Goal: Task Accomplishment & Management: Manage account settings

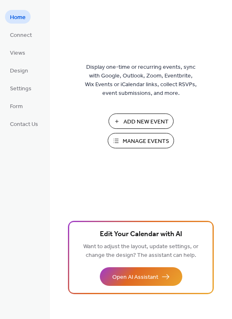
click at [151, 123] on span "Add New Event" at bounding box center [146, 122] width 45 height 9
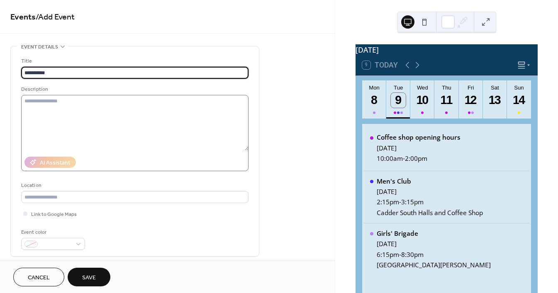
type input "**********"
click at [49, 112] on textarea at bounding box center [134, 123] width 227 height 56
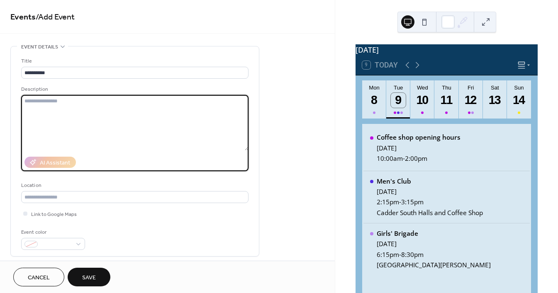
click at [58, 113] on textarea at bounding box center [134, 123] width 227 height 56
paste textarea "**********"
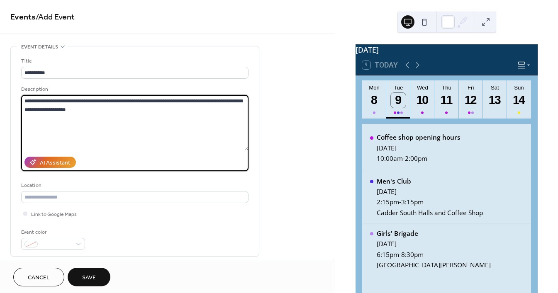
click at [27, 100] on textarea "**********" at bounding box center [134, 123] width 227 height 56
drag, startPoint x: 32, startPoint y: 100, endPoint x: 5, endPoint y: 98, distance: 27.8
click at [42, 101] on textarea "**********" at bounding box center [134, 123] width 227 height 56
click at [99, 100] on textarea "**********" at bounding box center [134, 123] width 227 height 56
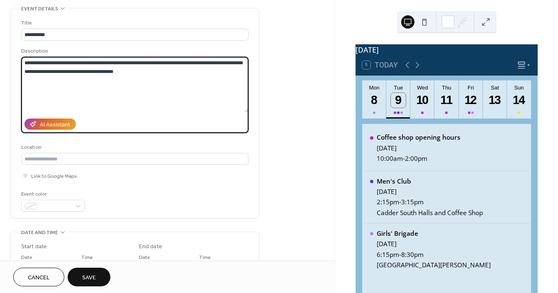
scroll to position [63, 0]
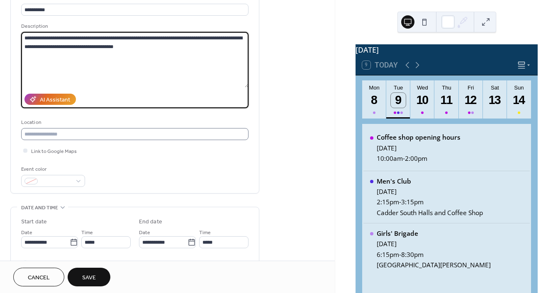
type textarea "**********"
click at [55, 137] on input "text" at bounding box center [134, 134] width 227 height 12
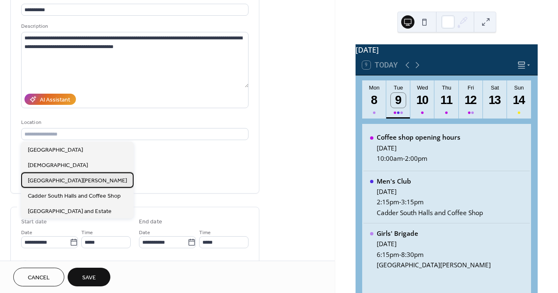
click at [59, 181] on span "[GEOGRAPHIC_DATA][PERSON_NAME]" at bounding box center [77, 181] width 99 height 9
type input "**********"
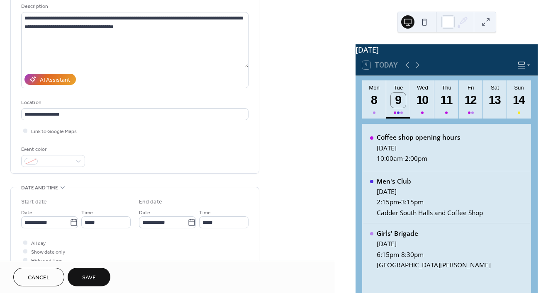
scroll to position [99, 0]
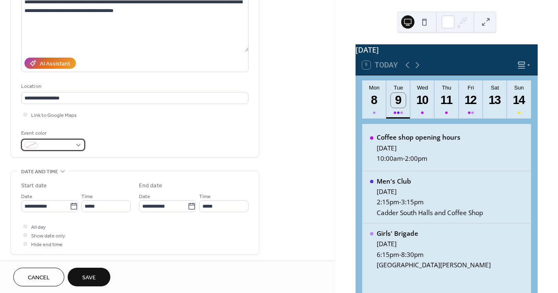
click at [56, 150] on span at bounding box center [56, 145] width 31 height 9
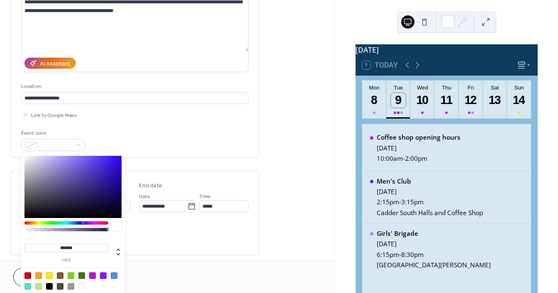
click at [50, 274] on div at bounding box center [49, 275] width 7 height 7
type input "*******"
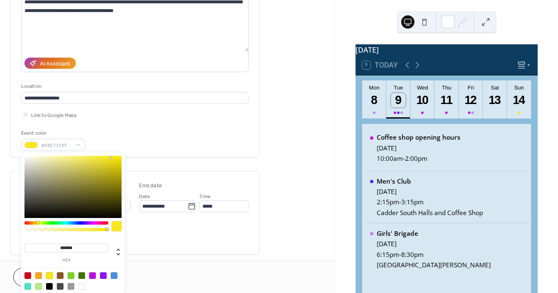
click at [126, 144] on div "Event color #F8E71CFF" at bounding box center [134, 140] width 227 height 22
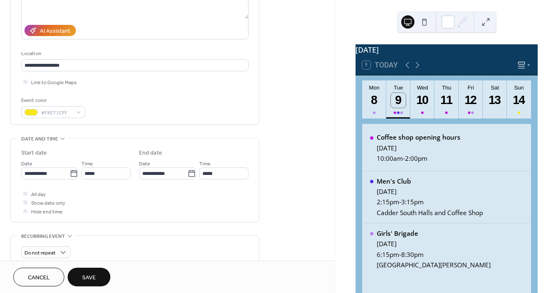
scroll to position [141, 0]
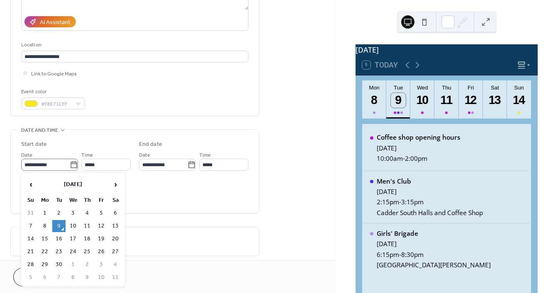
click at [70, 164] on icon at bounding box center [73, 164] width 6 height 7
click at [68, 164] on input "**********" at bounding box center [45, 165] width 49 height 12
click at [58, 225] on td "9" at bounding box center [58, 226] width 13 height 12
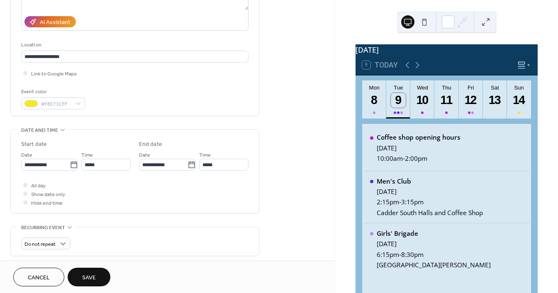
scroll to position [139, 0]
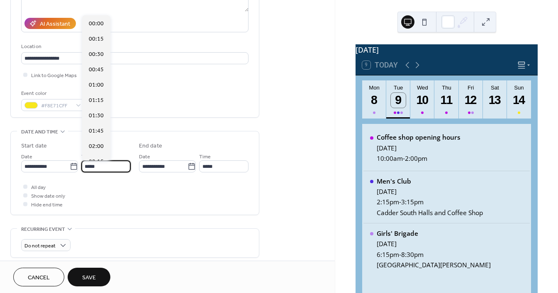
click at [88, 164] on input "*****" at bounding box center [105, 166] width 49 height 12
type input "*****"
click at [90, 54] on span "10:30" at bounding box center [96, 54] width 15 height 9
type input "*****"
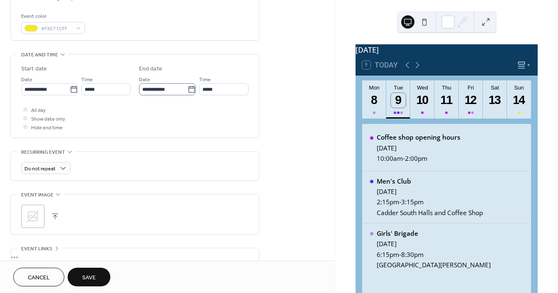
scroll to position [217, 0]
click at [33, 170] on span "Do not repeat" at bounding box center [39, 168] width 31 height 10
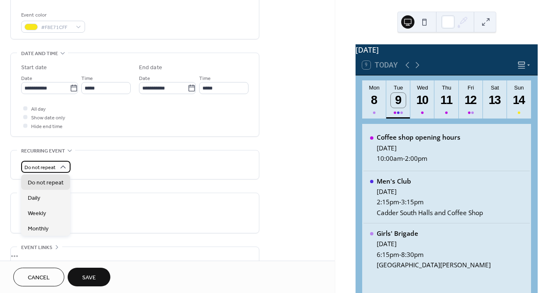
scroll to position [222, 0]
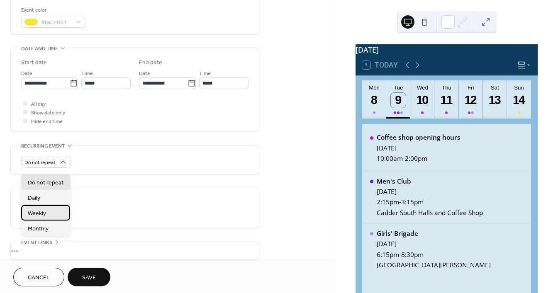
click at [36, 213] on span "Weekly" at bounding box center [37, 213] width 18 height 9
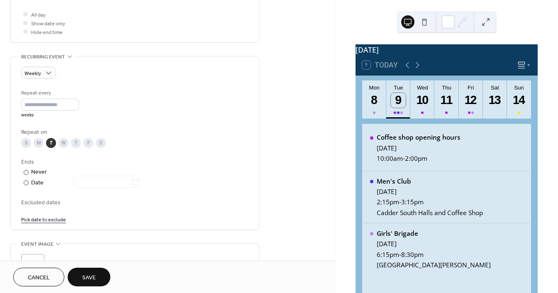
scroll to position [312, 0]
click at [25, 182] on div at bounding box center [26, 182] width 5 height 5
click at [137, 184] on icon at bounding box center [135, 182] width 8 height 8
click at [131, 184] on input "text" at bounding box center [102, 182] width 58 height 12
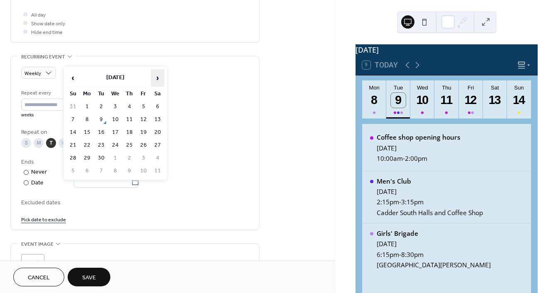
click at [159, 78] on span "›" at bounding box center [157, 78] width 12 height 17
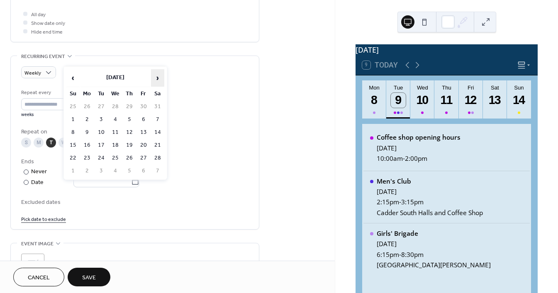
click at [159, 78] on span "›" at bounding box center [157, 78] width 12 height 17
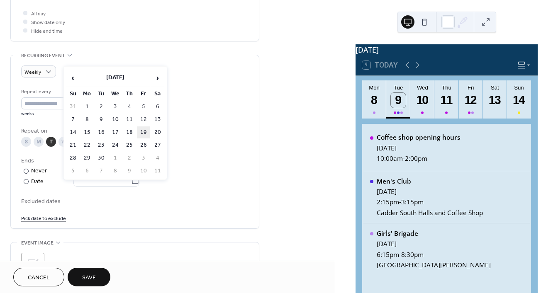
click at [146, 131] on td "19" at bounding box center [143, 132] width 13 height 12
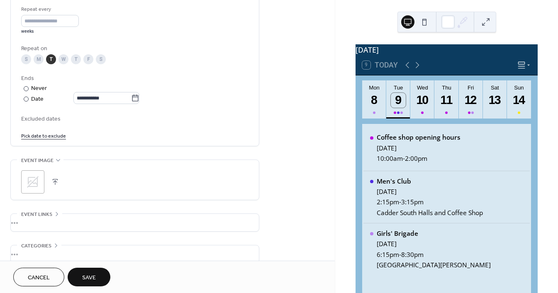
scroll to position [404, 0]
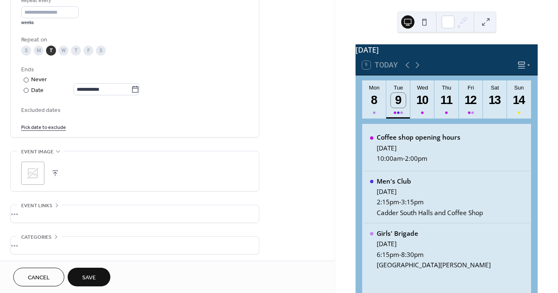
click at [30, 126] on link "Pick date to exclude" at bounding box center [43, 126] width 45 height 9
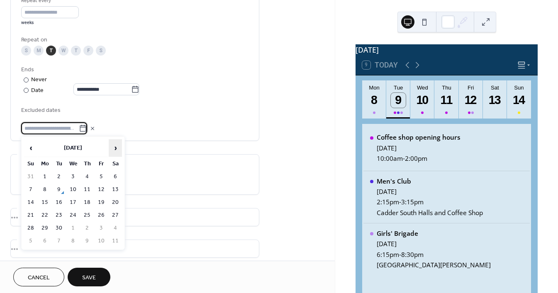
click at [115, 146] on span "›" at bounding box center [115, 148] width 12 height 17
click at [58, 203] on td "14" at bounding box center [58, 203] width 13 height 12
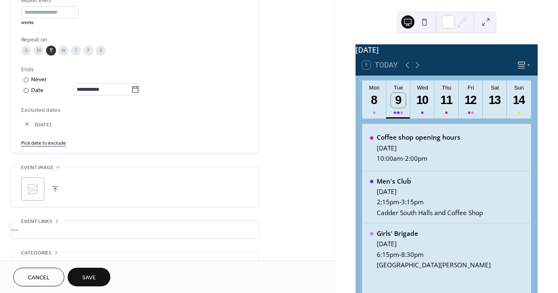
click at [24, 126] on button "button" at bounding box center [27, 124] width 12 height 12
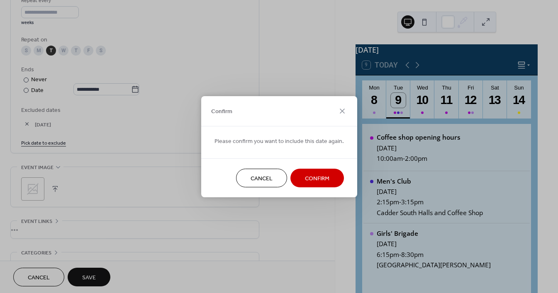
click at [317, 181] on span "Confirm" at bounding box center [317, 178] width 24 height 9
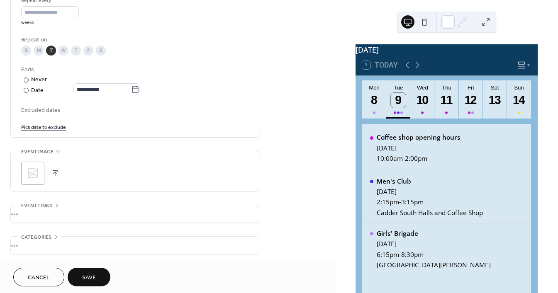
click at [49, 128] on link "Pick date to exclude" at bounding box center [43, 126] width 45 height 9
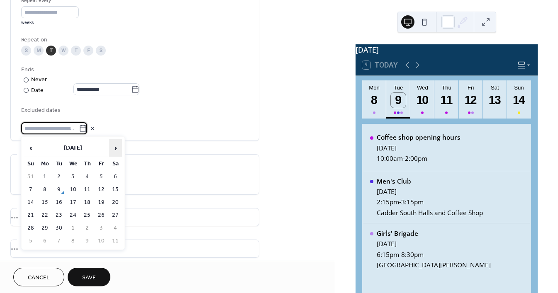
click at [110, 146] on span "›" at bounding box center [115, 148] width 12 height 17
click at [62, 202] on td "14" at bounding box center [58, 203] width 13 height 12
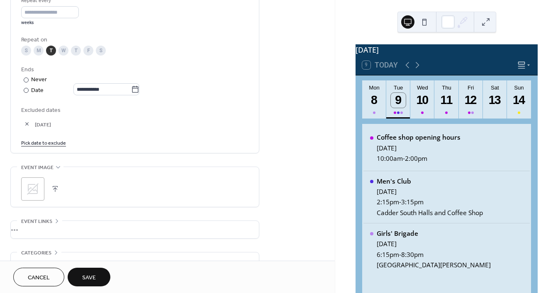
click at [53, 141] on link "Pick date to exclude" at bounding box center [43, 142] width 45 height 9
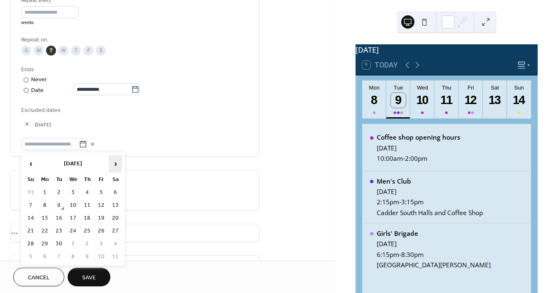
click at [114, 164] on span "›" at bounding box center [115, 163] width 12 height 17
click at [117, 165] on span "›" at bounding box center [115, 163] width 12 height 17
click at [61, 216] on td "16" at bounding box center [58, 218] width 13 height 12
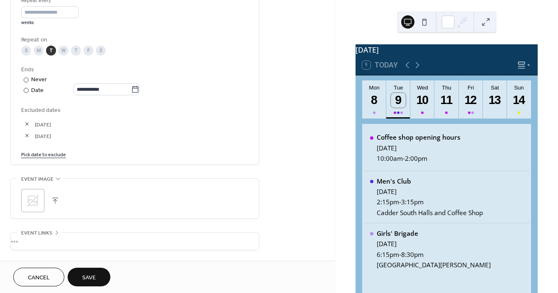
click at [53, 156] on link "Pick date to exclude" at bounding box center [43, 154] width 45 height 9
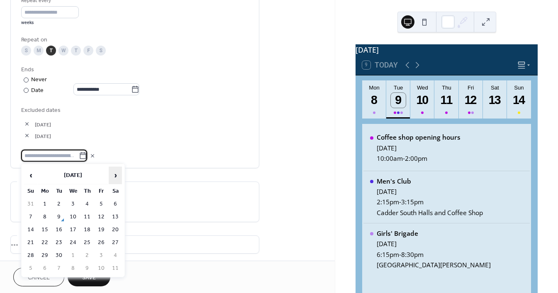
click at [114, 172] on span "›" at bounding box center [115, 175] width 12 height 17
click at [61, 240] on td "23" at bounding box center [58, 243] width 13 height 12
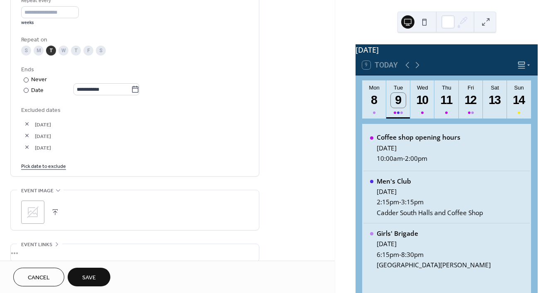
click at [56, 167] on link "Pick date to exclude" at bounding box center [43, 165] width 45 height 9
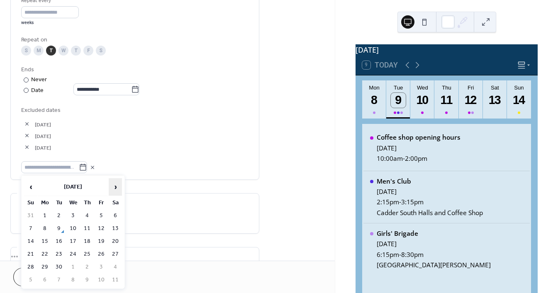
click at [110, 186] on span "›" at bounding box center [115, 187] width 12 height 17
click at [58, 265] on td "30" at bounding box center [58, 267] width 13 height 12
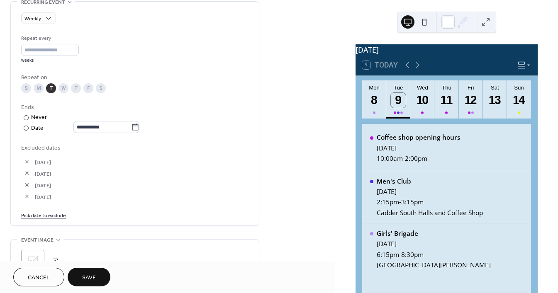
scroll to position [364, 0]
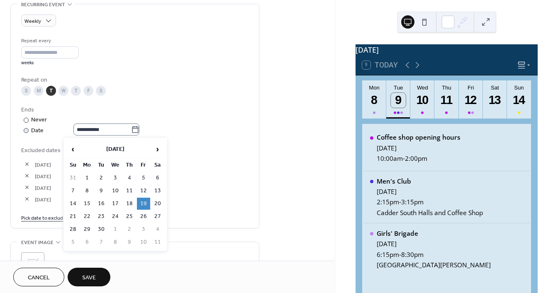
click at [137, 131] on icon at bounding box center [135, 130] width 8 height 8
click at [131, 131] on input "**********" at bounding box center [102, 130] width 58 height 12
click at [73, 151] on span "‹" at bounding box center [73, 149] width 12 height 17
click at [73, 150] on span "‹" at bounding box center [73, 149] width 12 height 17
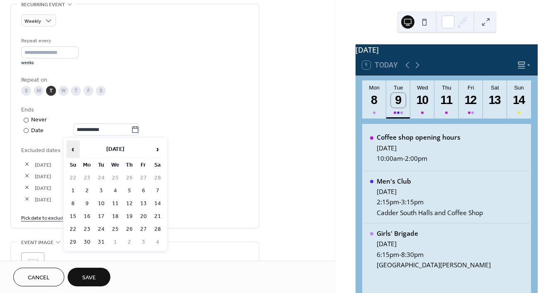
click at [73, 150] on span "‹" at bounding box center [73, 149] width 12 height 17
click at [157, 147] on span "›" at bounding box center [157, 149] width 12 height 17
click at [143, 175] on td "2" at bounding box center [143, 178] width 13 height 12
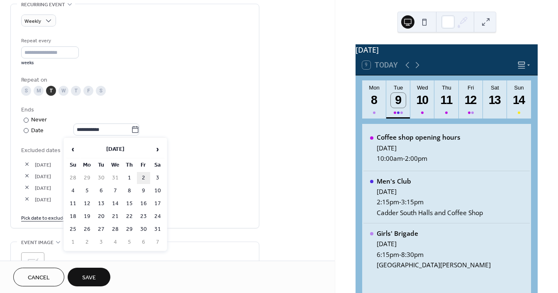
type input "**********"
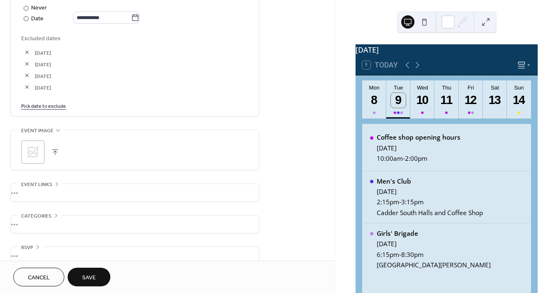
scroll to position [488, 0]
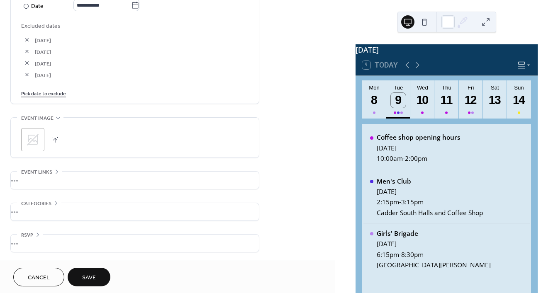
click at [38, 145] on icon at bounding box center [32, 139] width 13 height 13
click at [26, 180] on div "•••" at bounding box center [135, 180] width 248 height 17
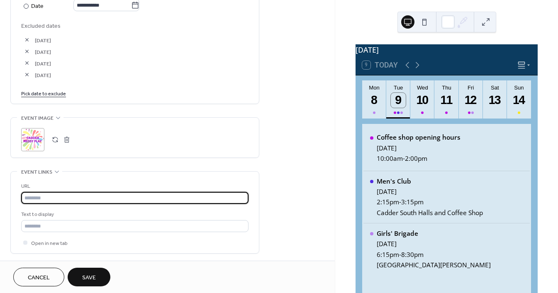
click at [36, 195] on input "text" at bounding box center [134, 198] width 227 height 12
type input "**********"
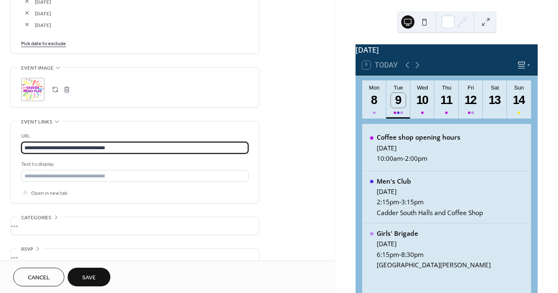
scroll to position [539, 0]
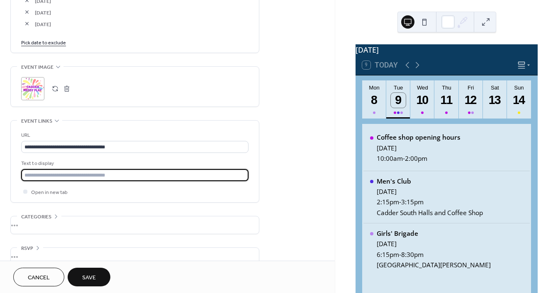
click at [70, 175] on input "text" at bounding box center [134, 175] width 227 height 12
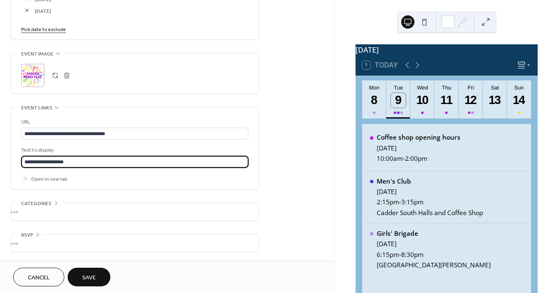
type input "**********"
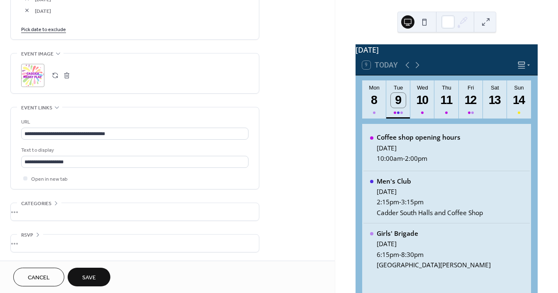
click at [28, 214] on div "•••" at bounding box center [135, 211] width 248 height 17
click at [42, 240] on span "Add Category" at bounding box center [47, 242] width 41 height 9
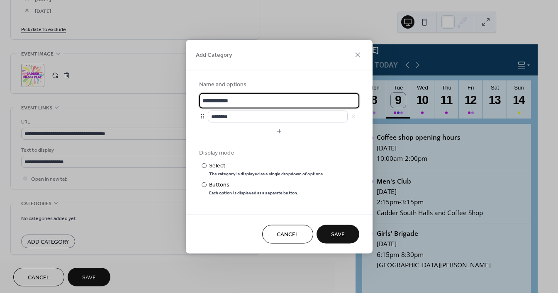
click at [280, 224] on div "Cancel Save" at bounding box center [279, 233] width 187 height 39
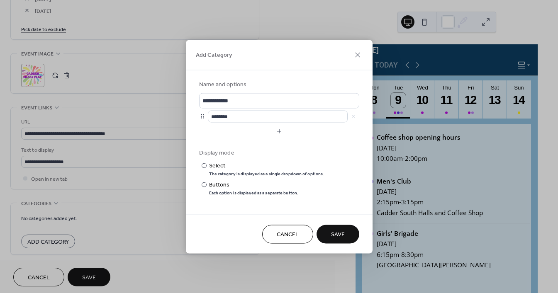
click at [280, 232] on span "Cancel" at bounding box center [288, 235] width 22 height 9
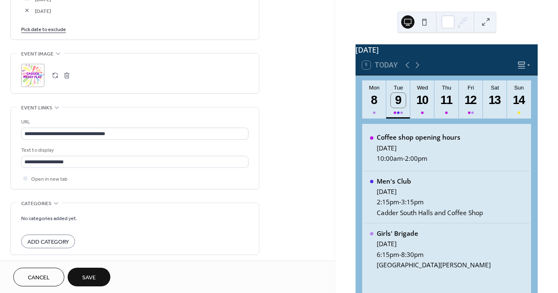
scroll to position [586, 0]
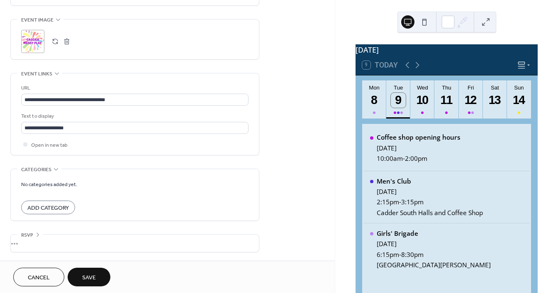
click at [86, 280] on span "Save" at bounding box center [89, 278] width 14 height 9
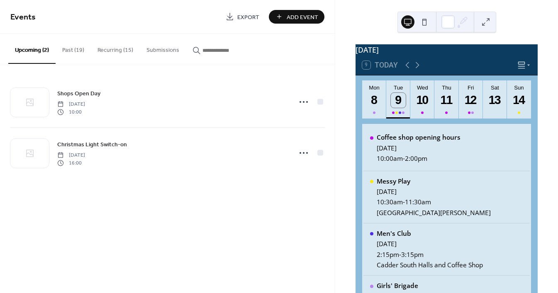
click at [125, 48] on button "Recurring (15)" at bounding box center [115, 48] width 49 height 29
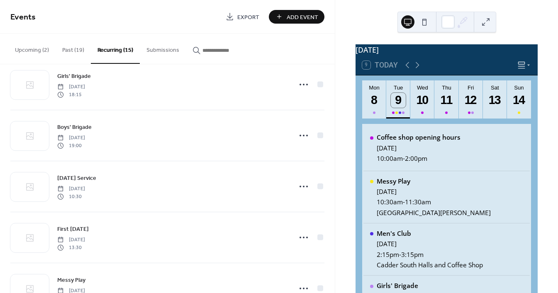
scroll to position [81, 0]
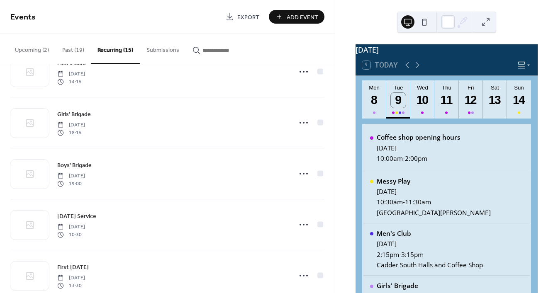
click at [296, 17] on span "Add Event" at bounding box center [303, 17] width 32 height 9
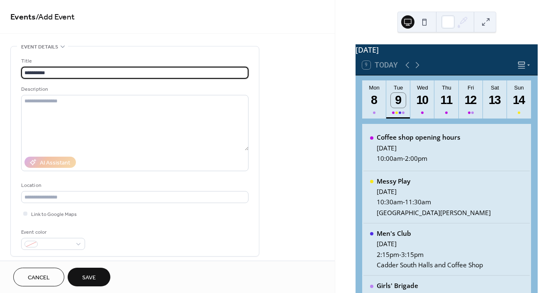
type input "**********"
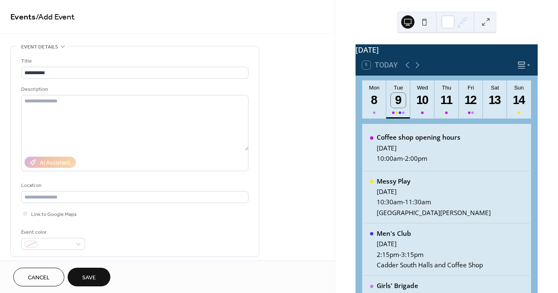
click at [38, 278] on span "Cancel" at bounding box center [39, 278] width 22 height 9
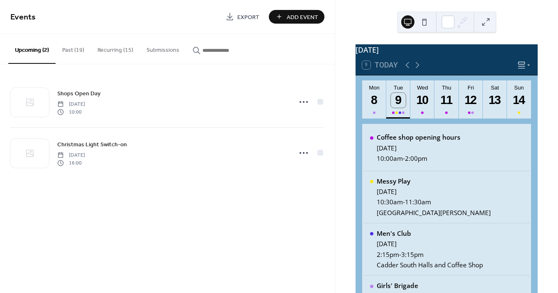
click at [98, 47] on button "Recurring (15)" at bounding box center [115, 48] width 49 height 29
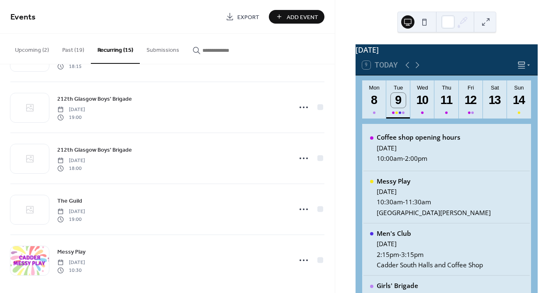
scroll to position [561, 0]
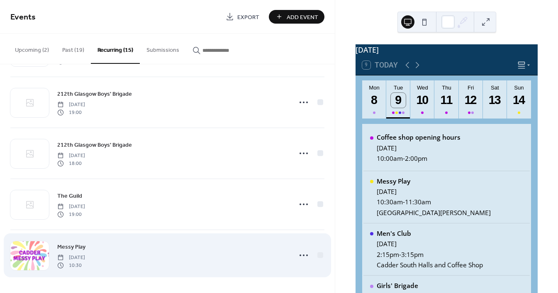
click at [223, 254] on div "Messy Play [DATE] 10:30" at bounding box center [172, 255] width 230 height 27
click at [297, 257] on icon at bounding box center [303, 255] width 13 height 13
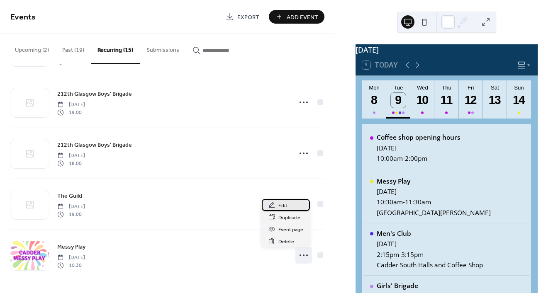
click at [286, 206] on span "Edit" at bounding box center [282, 206] width 9 height 9
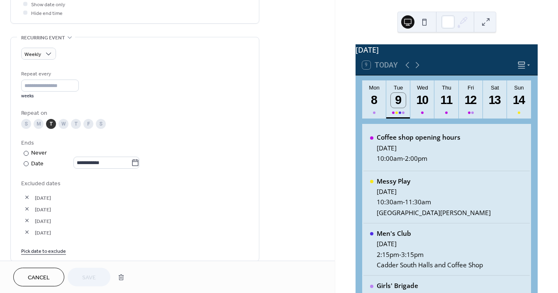
scroll to position [331, 0]
click at [75, 124] on div "T" at bounding box center [76, 124] width 10 height 10
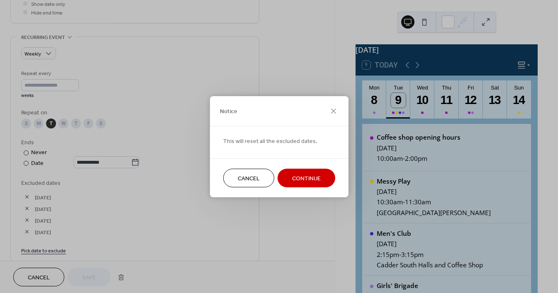
click at [303, 179] on span "Continue" at bounding box center [306, 178] width 29 height 9
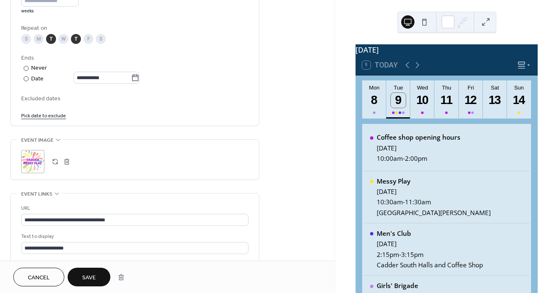
scroll to position [413, 0]
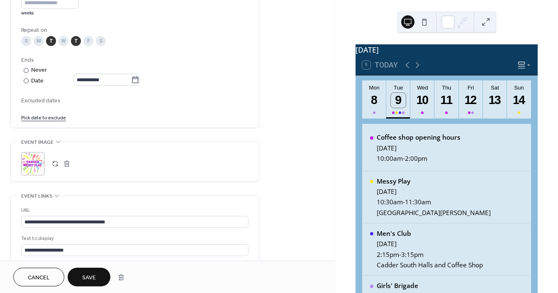
click at [51, 116] on link "Pick date to exclude" at bounding box center [43, 117] width 45 height 9
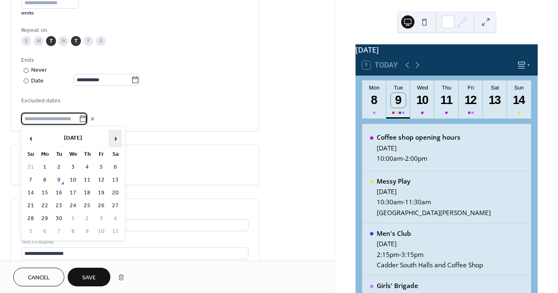
click at [119, 138] on span "›" at bounding box center [115, 138] width 12 height 17
click at [55, 192] on td "14" at bounding box center [58, 193] width 13 height 12
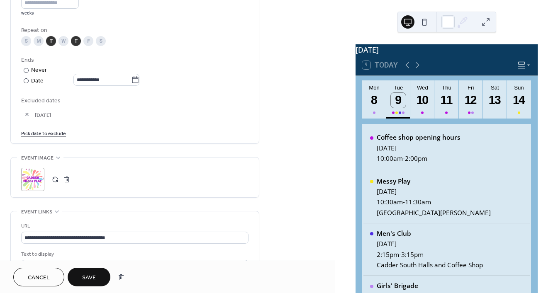
click at [41, 131] on link "Pick date to exclude" at bounding box center [43, 133] width 45 height 9
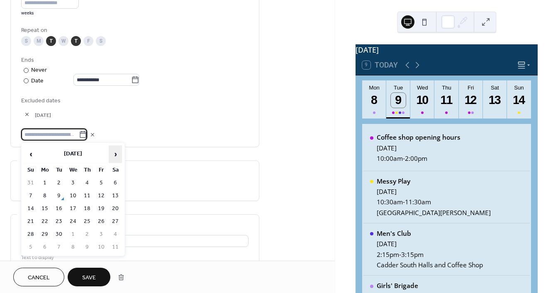
click at [117, 153] on span "›" at bounding box center [115, 154] width 12 height 17
click at [84, 205] on td "16" at bounding box center [86, 209] width 13 height 12
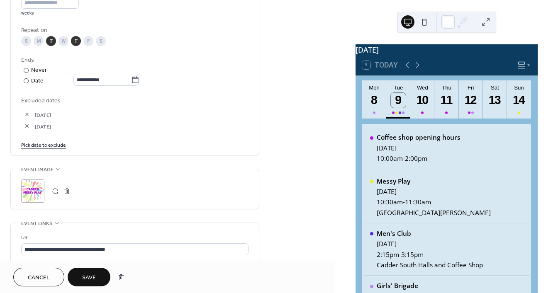
click at [50, 142] on link "Pick date to exclude" at bounding box center [43, 144] width 45 height 9
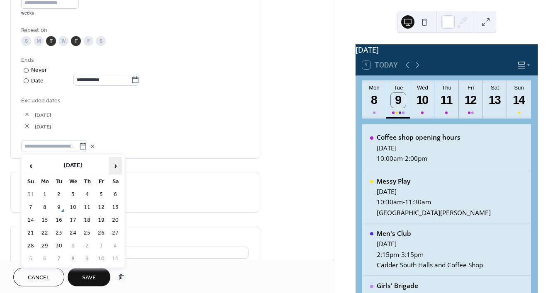
click at [110, 164] on span "›" at bounding box center [115, 166] width 12 height 17
click at [111, 164] on span "›" at bounding box center [115, 166] width 12 height 17
click at [59, 217] on td "16" at bounding box center [58, 220] width 13 height 12
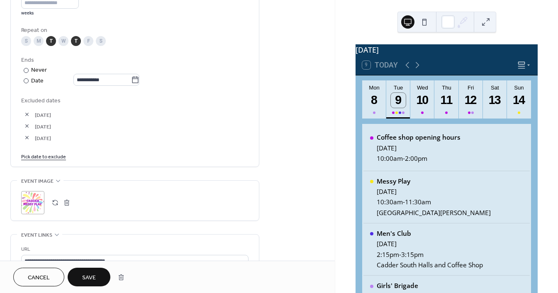
click at [54, 155] on link "Pick date to exclude" at bounding box center [43, 156] width 45 height 9
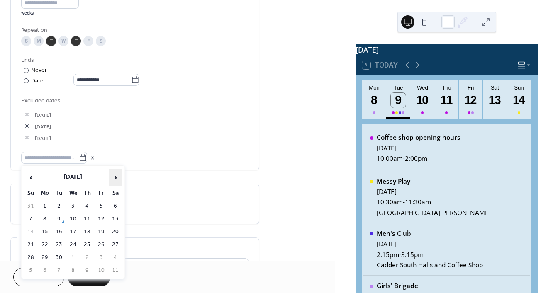
click at [116, 180] on span "›" at bounding box center [115, 177] width 12 height 17
drag, startPoint x: 33, startPoint y: 177, endPoint x: 36, endPoint y: 181, distance: 4.7
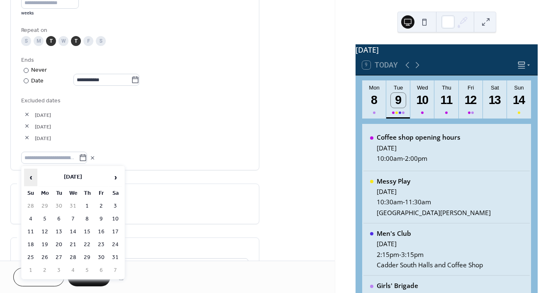
click at [33, 177] on span "‹" at bounding box center [30, 177] width 12 height 17
click at [85, 232] on td "18" at bounding box center [86, 232] width 13 height 12
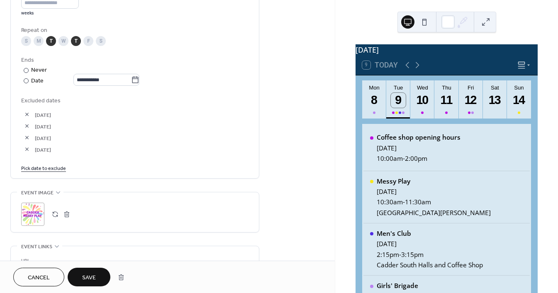
click at [53, 168] on link "Pick date to exclude" at bounding box center [43, 167] width 45 height 9
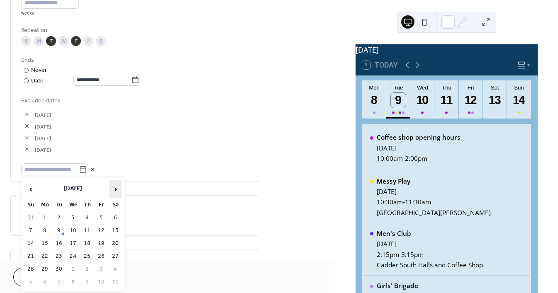
click at [117, 188] on span "›" at bounding box center [115, 189] width 12 height 17
click at [60, 255] on td "23" at bounding box center [58, 256] width 13 height 12
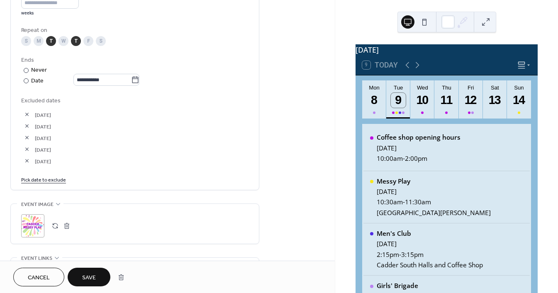
click at [48, 180] on link "Pick date to exclude" at bounding box center [43, 179] width 45 height 9
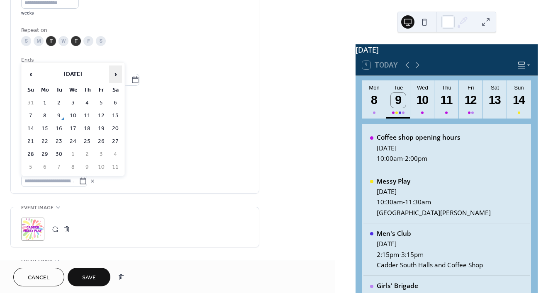
click at [115, 74] on span "›" at bounding box center [115, 74] width 12 height 17
click at [89, 141] on td "25" at bounding box center [86, 142] width 13 height 12
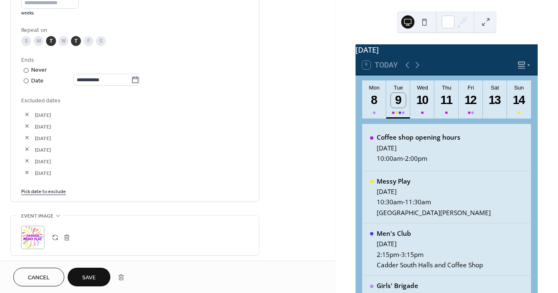
click at [60, 191] on link "Pick date to exclude" at bounding box center [43, 191] width 45 height 9
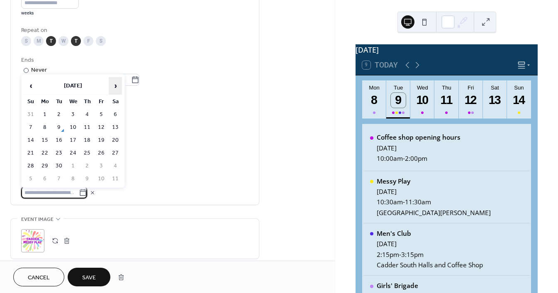
click at [117, 86] on span "›" at bounding box center [115, 86] width 12 height 17
click at [63, 165] on td "30" at bounding box center [58, 166] width 13 height 12
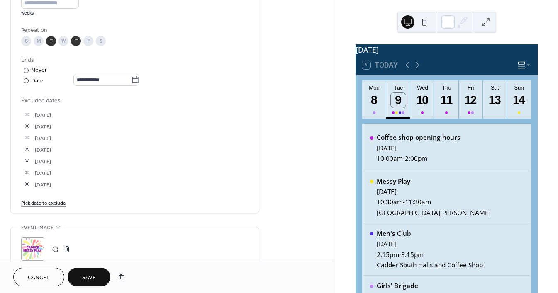
click at [56, 203] on link "Pick date to exclude" at bounding box center [43, 202] width 45 height 9
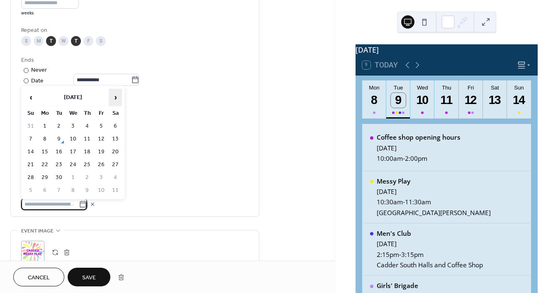
click at [117, 99] on span "›" at bounding box center [115, 97] width 12 height 17
click at [89, 126] on td "1" at bounding box center [86, 126] width 13 height 12
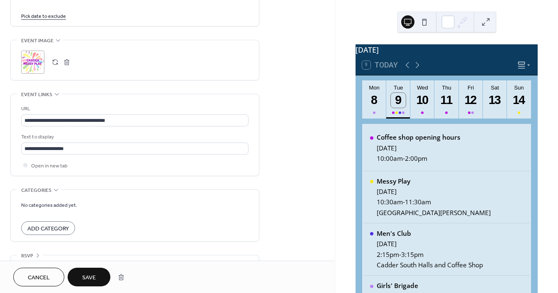
scroll to position [633, 0]
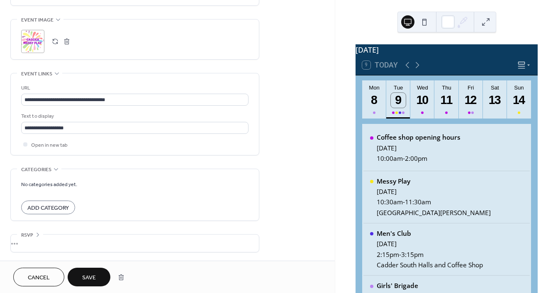
click at [87, 282] on span "Save" at bounding box center [89, 278] width 14 height 9
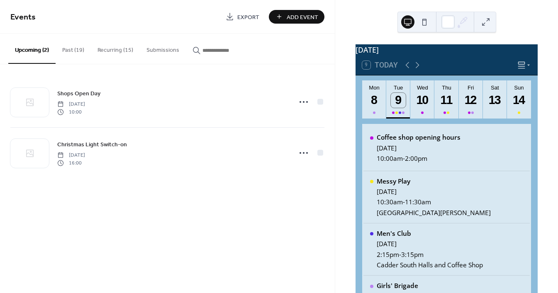
click at [100, 49] on button "Recurring (15)" at bounding box center [115, 48] width 49 height 29
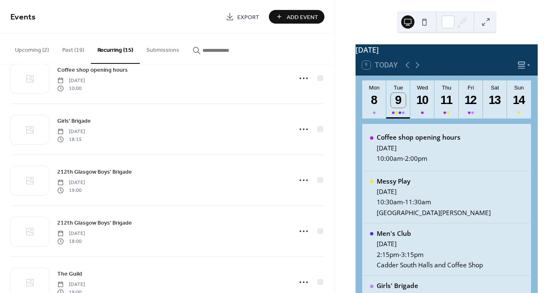
scroll to position [490, 0]
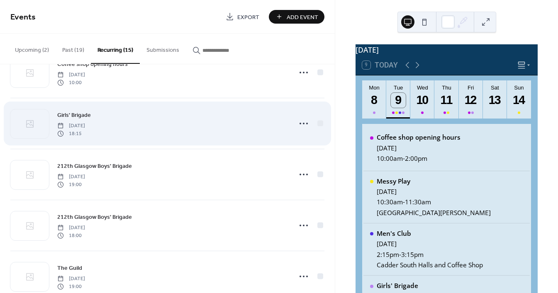
click at [292, 121] on div "Girls' Brigade [DATE] 18:15" at bounding box center [167, 123] width 314 height 51
click at [297, 122] on icon at bounding box center [303, 124] width 13 height 13
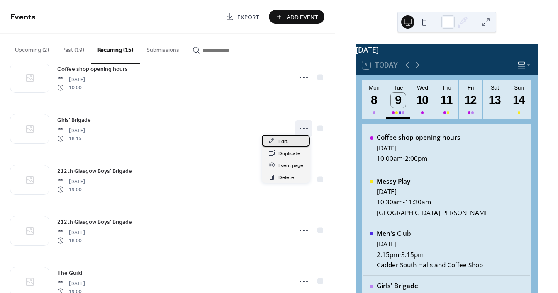
click at [289, 140] on div "Edit" at bounding box center [286, 141] width 48 height 12
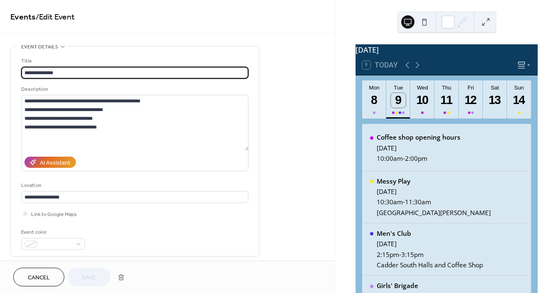
type input "**********"
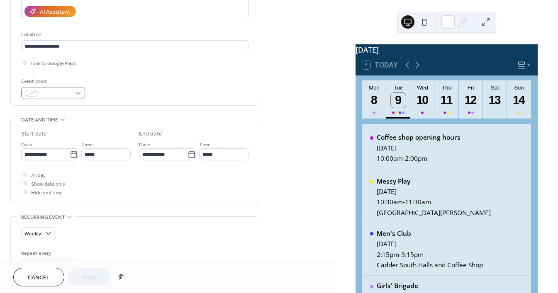
scroll to position [143, 0]
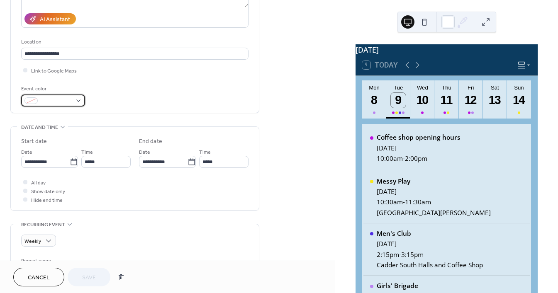
click at [72, 101] on div at bounding box center [53, 101] width 64 height 12
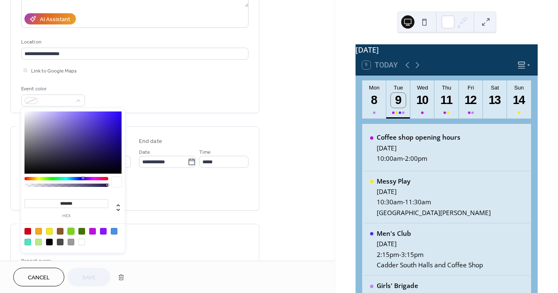
click at [68, 228] on div at bounding box center [71, 231] width 7 height 7
type input "*******"
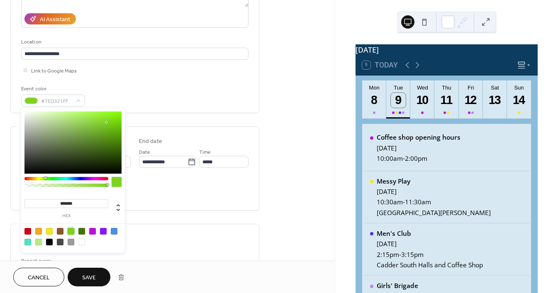
click at [80, 277] on button "Save" at bounding box center [89, 277] width 43 height 19
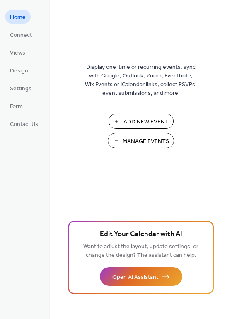
click at [140, 140] on span "Manage Events" at bounding box center [146, 141] width 46 height 9
click at [149, 141] on span "Manage Events" at bounding box center [146, 141] width 46 height 9
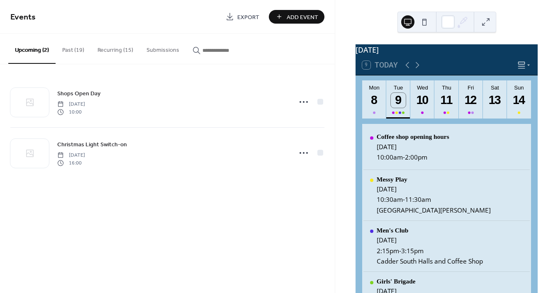
click at [97, 44] on button "Recurring (15)" at bounding box center [115, 48] width 49 height 29
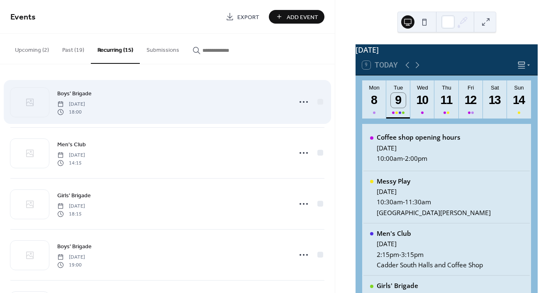
click at [253, 104] on div "Boys' Brigade [DATE] 18:00" at bounding box center [172, 102] width 230 height 27
click at [297, 98] on icon at bounding box center [303, 101] width 13 height 13
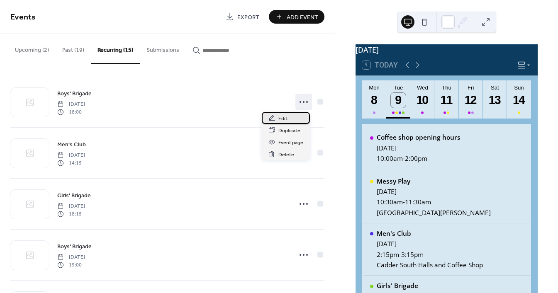
click at [277, 117] on div "Edit" at bounding box center [286, 118] width 48 height 12
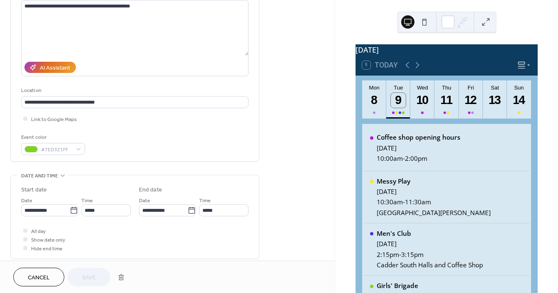
scroll to position [98, 0]
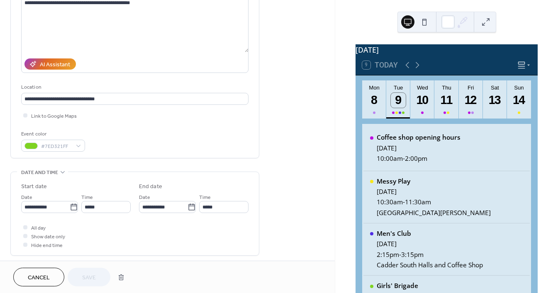
click at [33, 277] on span "Cancel" at bounding box center [39, 278] width 22 height 9
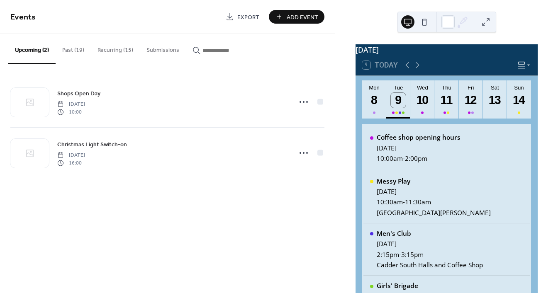
click at [163, 49] on button "Submissions" at bounding box center [163, 48] width 46 height 29
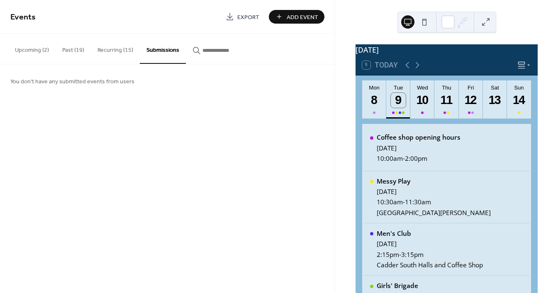
click at [117, 53] on button "Recurring (15)" at bounding box center [115, 48] width 49 height 29
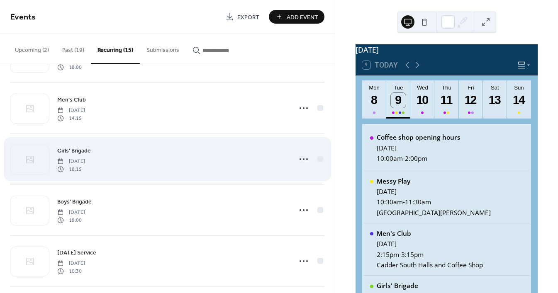
scroll to position [55, 0]
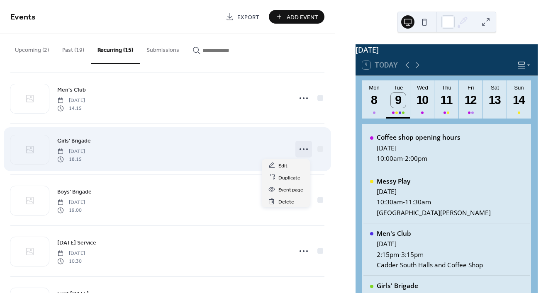
click at [301, 143] on icon at bounding box center [303, 149] width 13 height 13
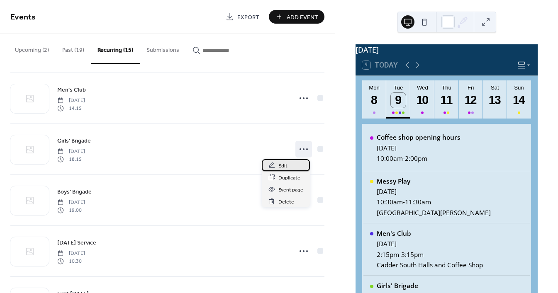
click at [285, 163] on span "Edit" at bounding box center [282, 166] width 9 height 9
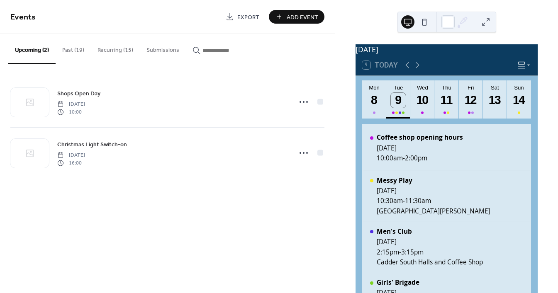
click at [119, 50] on button "Recurring (15)" at bounding box center [115, 48] width 49 height 29
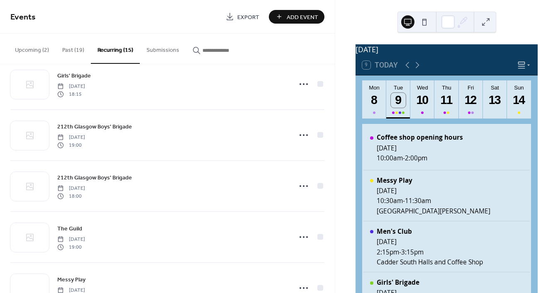
scroll to position [529, 0]
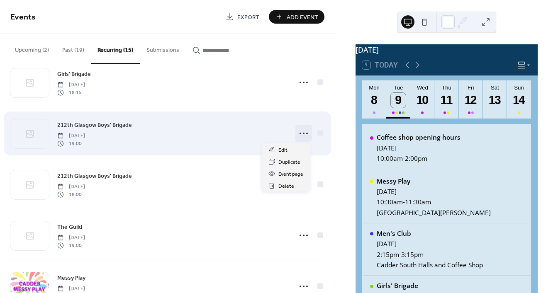
click at [303, 134] on circle at bounding box center [304, 134] width 2 height 2
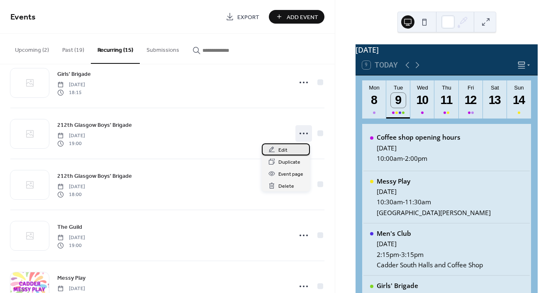
click at [282, 150] on span "Edit" at bounding box center [282, 150] width 9 height 9
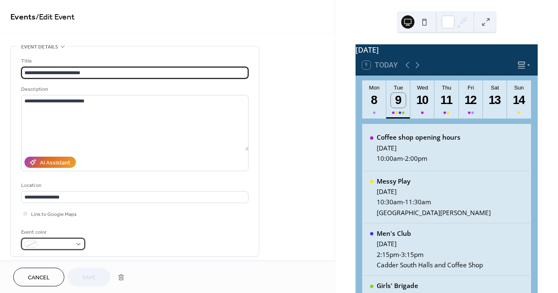
click at [56, 246] on span at bounding box center [56, 244] width 31 height 9
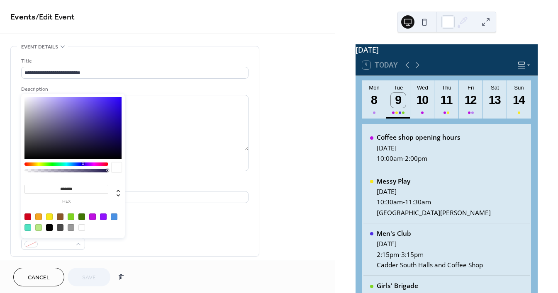
click at [114, 217] on div at bounding box center [114, 217] width 7 height 7
type input "*******"
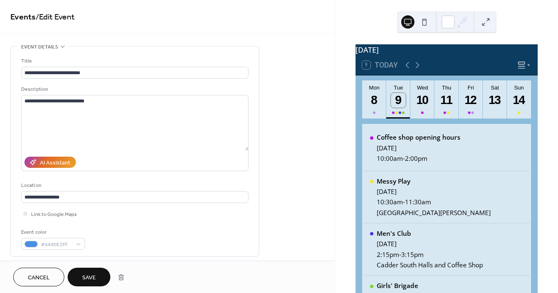
click at [85, 278] on span "Save" at bounding box center [89, 278] width 14 height 9
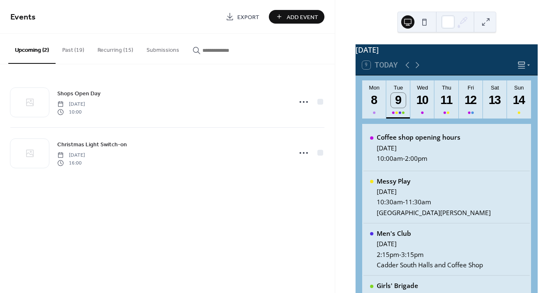
click at [112, 46] on button "Recurring (15)" at bounding box center [115, 48] width 49 height 29
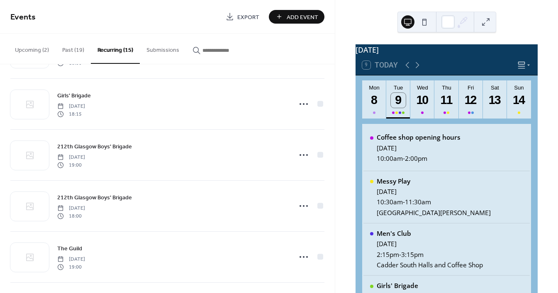
scroll to position [508, 0]
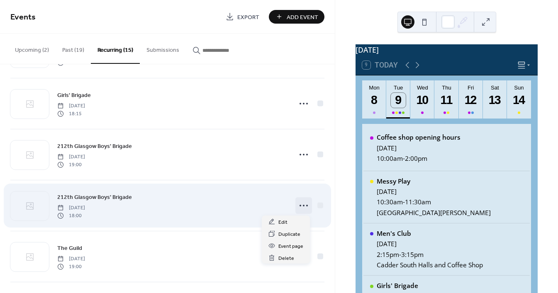
click at [301, 204] on icon at bounding box center [303, 205] width 13 height 13
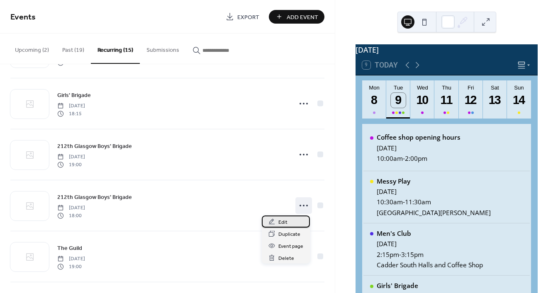
click at [287, 218] on div "Edit" at bounding box center [286, 222] width 48 height 12
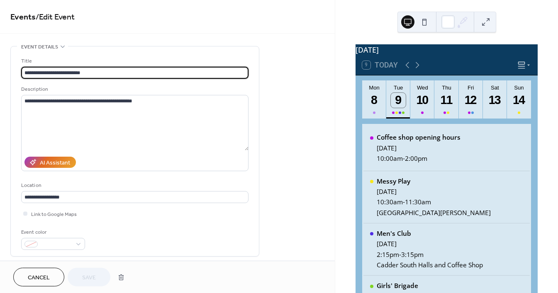
type input "**********"
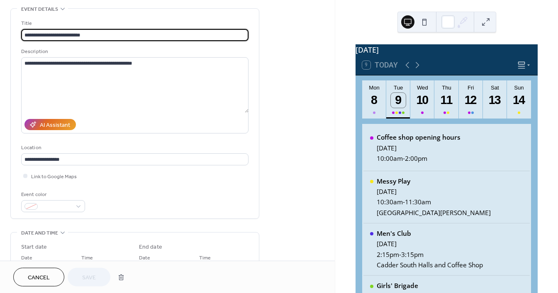
scroll to position [41, 0]
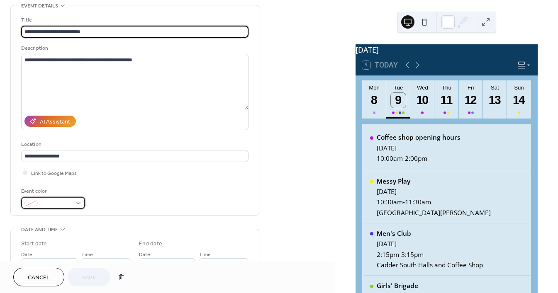
click at [79, 203] on div at bounding box center [53, 203] width 64 height 12
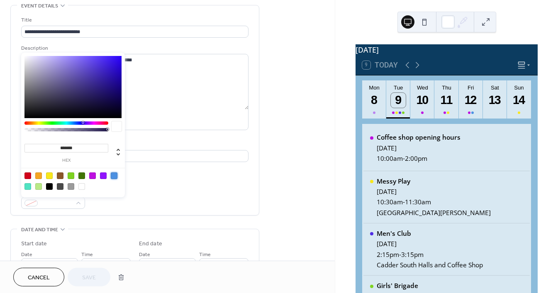
click at [111, 177] on div at bounding box center [114, 175] width 7 height 7
type input "*******"
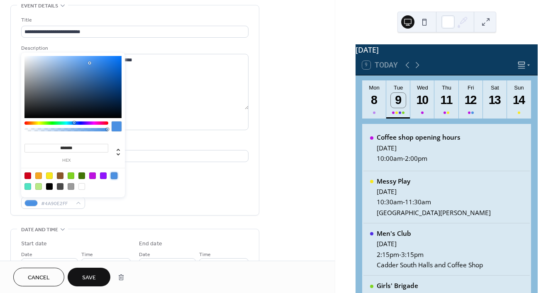
click at [99, 272] on button "Save" at bounding box center [89, 277] width 43 height 19
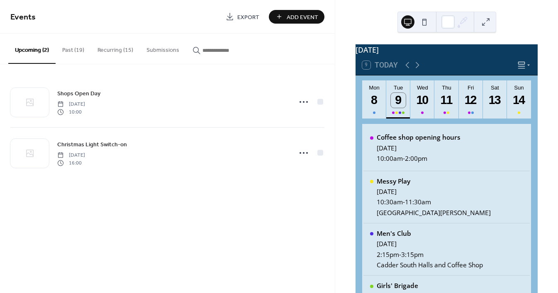
click at [101, 53] on button "Recurring (15)" at bounding box center [115, 48] width 49 height 29
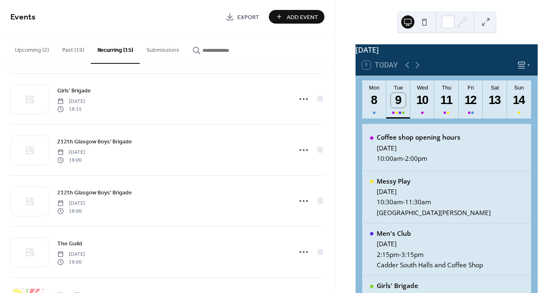
scroll to position [514, 0]
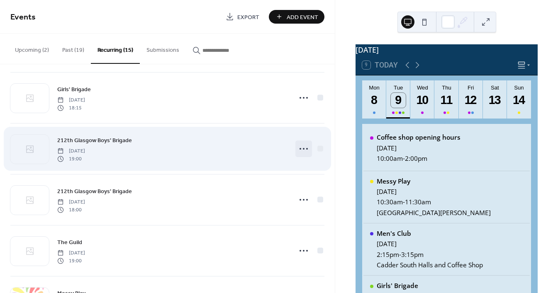
click at [297, 150] on icon at bounding box center [303, 148] width 13 height 13
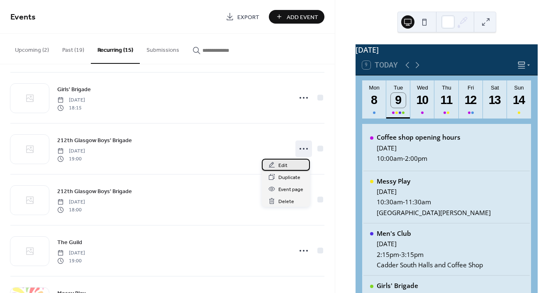
click at [283, 165] on span "Edit" at bounding box center [282, 165] width 9 height 9
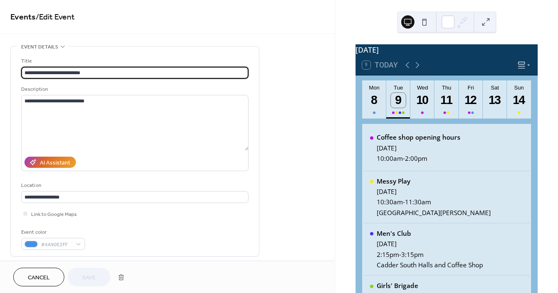
click at [45, 279] on span "Cancel" at bounding box center [39, 278] width 22 height 9
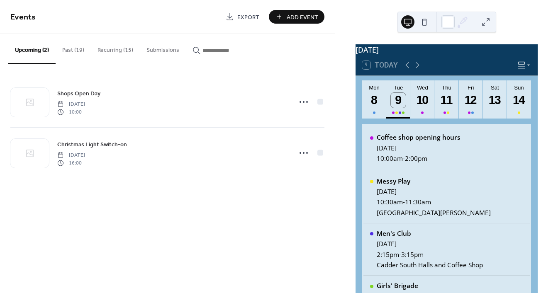
click at [104, 55] on button "Recurring (15)" at bounding box center [115, 48] width 49 height 29
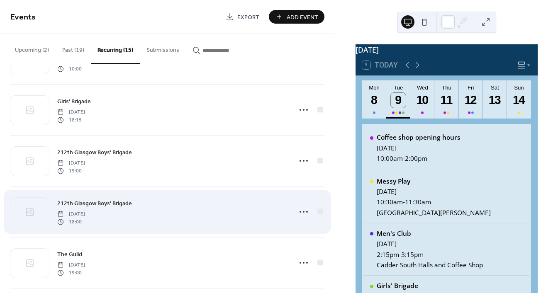
scroll to position [504, 0]
click at [292, 212] on div "212th Glasgow Boys' Brigade Monday, September 1, 2025 18:00" at bounding box center [167, 210] width 314 height 51
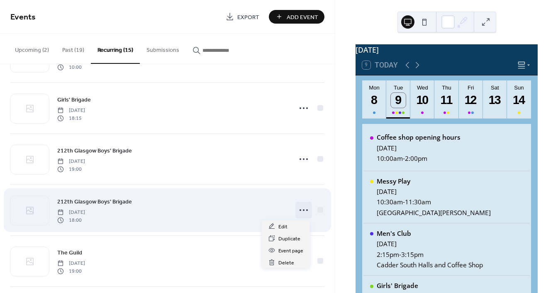
click at [302, 209] on icon at bounding box center [303, 210] width 13 height 13
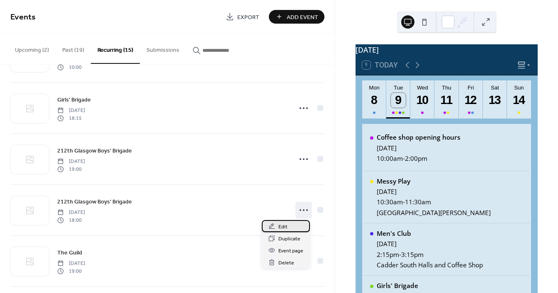
click at [283, 226] on span "Edit" at bounding box center [282, 227] width 9 height 9
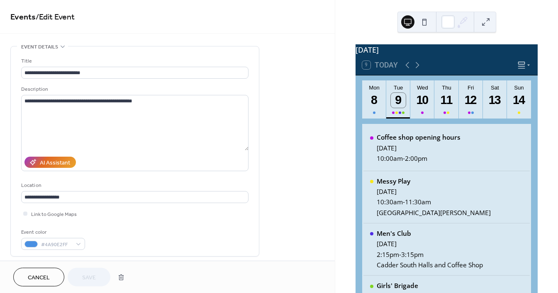
click at [49, 275] on span "Cancel" at bounding box center [39, 278] width 22 height 9
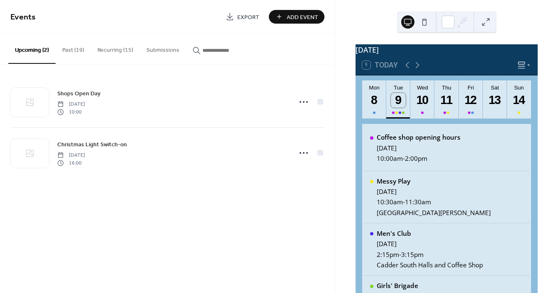
click at [114, 50] on button "Recurring (15)" at bounding box center [115, 48] width 49 height 29
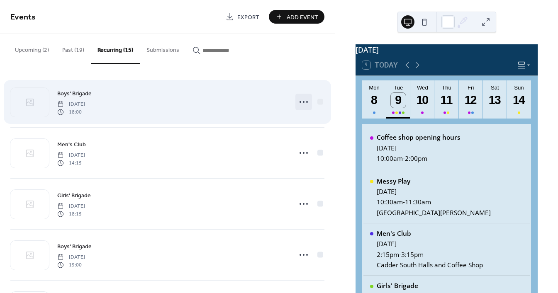
click at [297, 104] on icon at bounding box center [303, 101] width 13 height 13
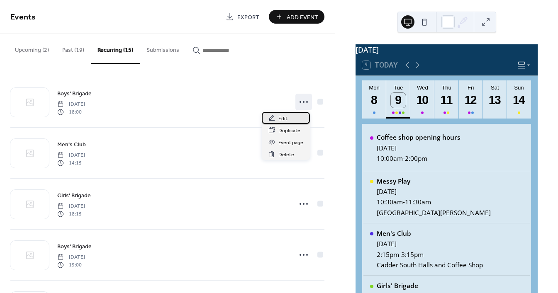
click at [289, 120] on div "Edit" at bounding box center [286, 118] width 48 height 12
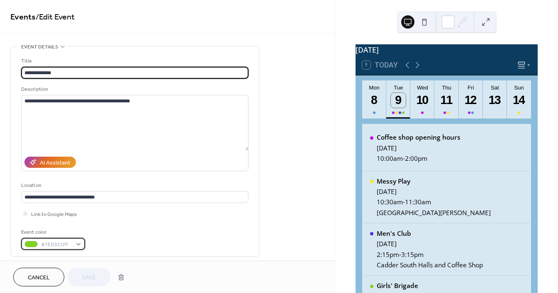
click at [80, 246] on div "#7ED321FF" at bounding box center [53, 244] width 64 height 12
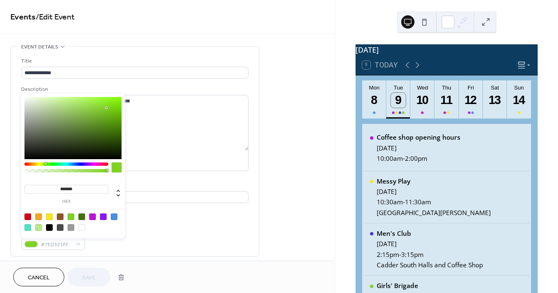
click at [118, 216] on div at bounding box center [72, 222] width 105 height 26
click at [115, 217] on div at bounding box center [114, 217] width 7 height 7
type input "*******"
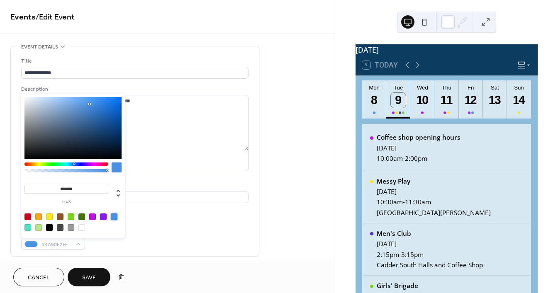
click at [91, 277] on span "Save" at bounding box center [89, 278] width 14 height 9
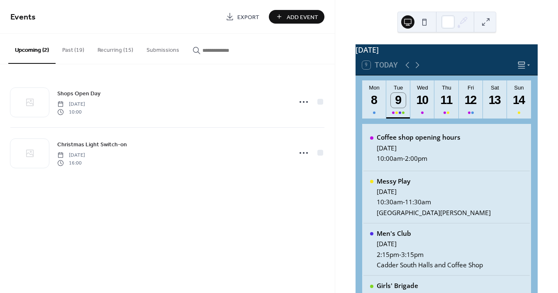
click at [117, 50] on button "Recurring (15)" at bounding box center [115, 48] width 49 height 29
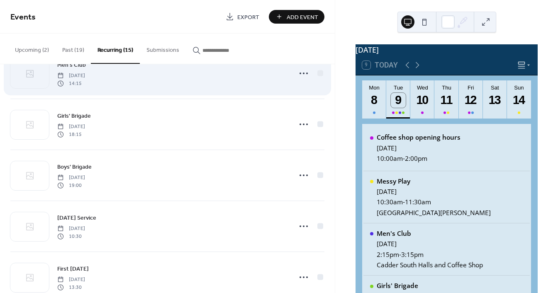
scroll to position [84, 0]
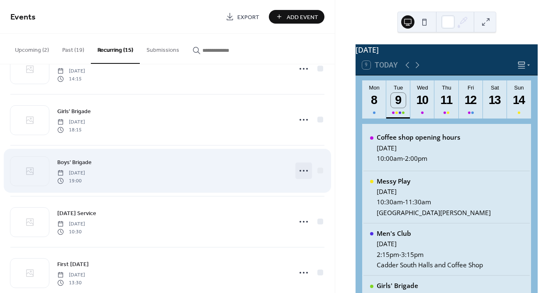
click at [301, 169] on icon at bounding box center [303, 170] width 13 height 13
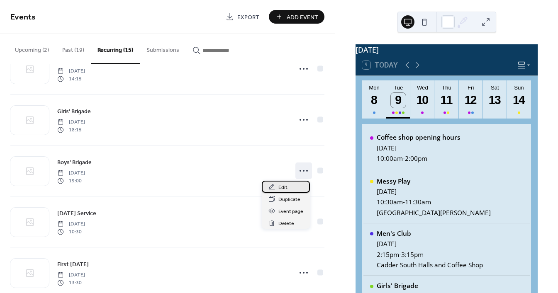
click at [280, 184] on span "Edit" at bounding box center [282, 187] width 9 height 9
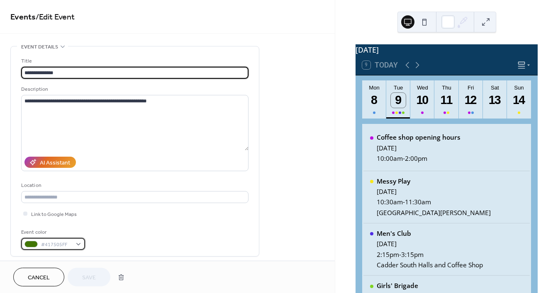
click at [77, 240] on div "#417505FF" at bounding box center [53, 244] width 64 height 12
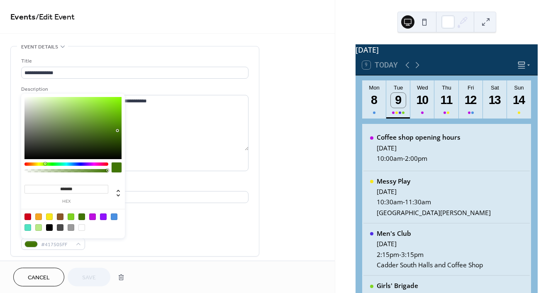
click at [116, 217] on div at bounding box center [114, 217] width 7 height 7
type input "*******"
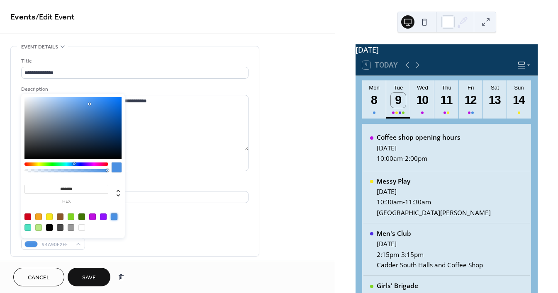
click at [90, 276] on span "Save" at bounding box center [89, 278] width 14 height 9
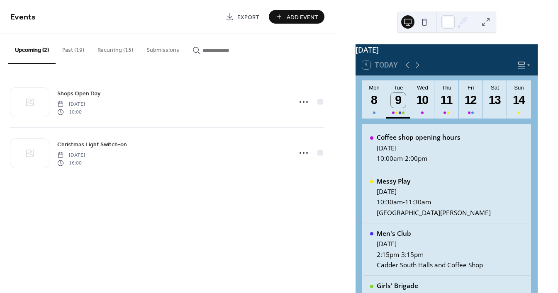
click at [106, 51] on button "Recurring (15)" at bounding box center [115, 48] width 49 height 29
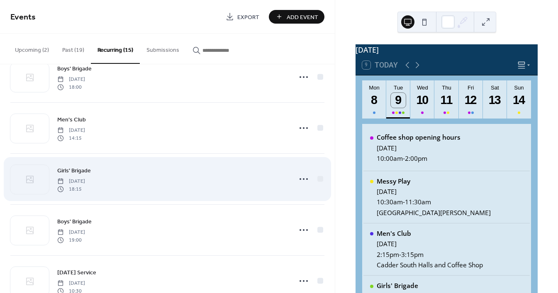
scroll to position [34, 0]
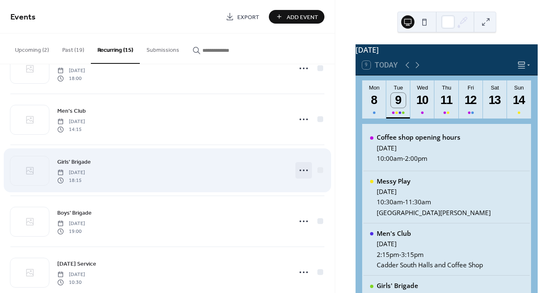
click at [298, 168] on icon at bounding box center [303, 170] width 13 height 13
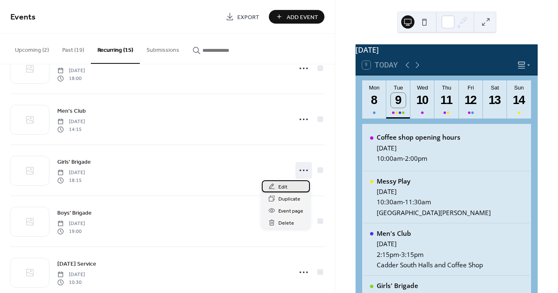
click at [289, 185] on div "Edit" at bounding box center [286, 186] width 48 height 12
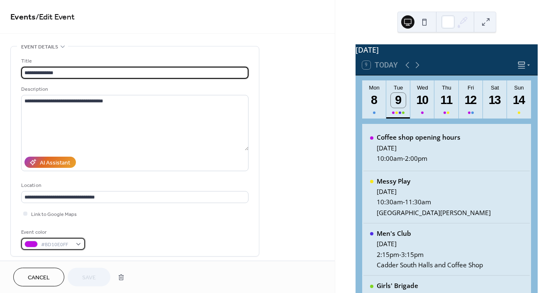
click at [82, 245] on div "#BD10E0FF" at bounding box center [53, 244] width 64 height 12
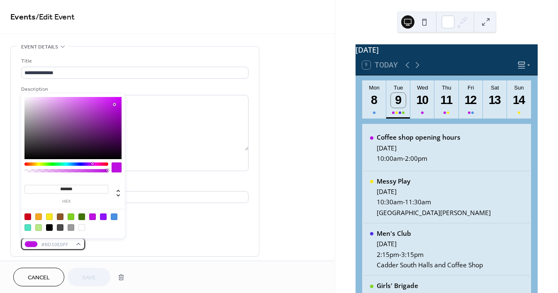
scroll to position [5, 0]
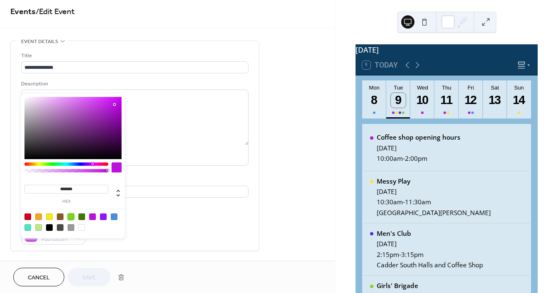
click at [70, 217] on div at bounding box center [71, 217] width 7 height 7
type input "*******"
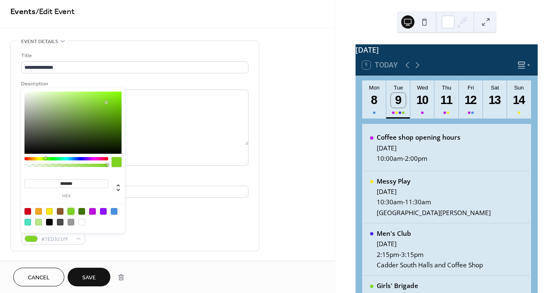
click at [87, 282] on span "Save" at bounding box center [89, 278] width 14 height 9
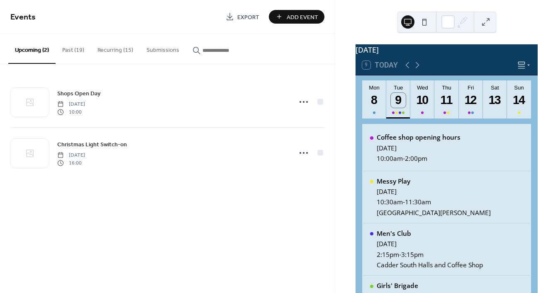
click at [117, 49] on button "Recurring (15)" at bounding box center [115, 48] width 49 height 29
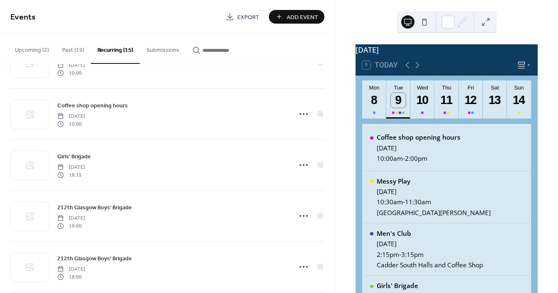
scroll to position [452, 0]
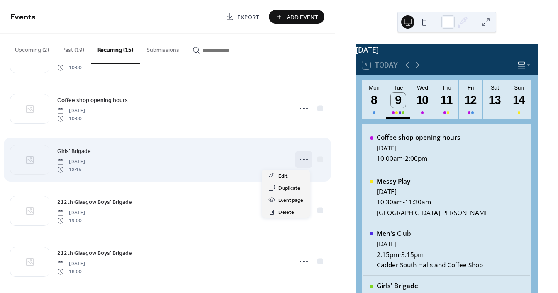
click at [299, 160] on icon at bounding box center [303, 159] width 13 height 13
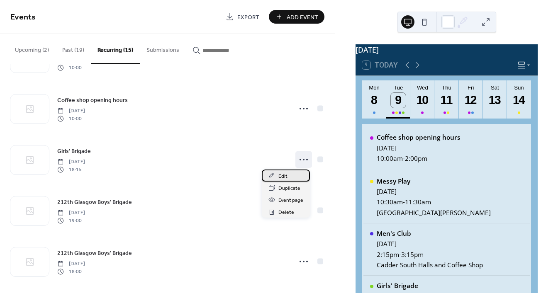
click at [287, 176] on div "Edit" at bounding box center [286, 176] width 48 height 12
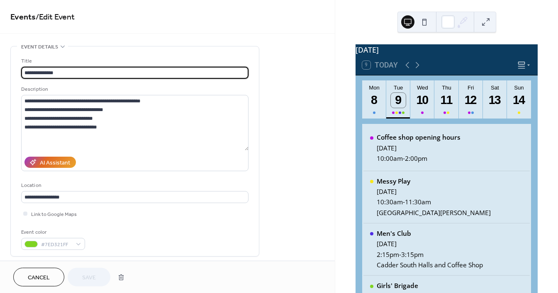
click at [39, 277] on span "Cancel" at bounding box center [39, 278] width 22 height 9
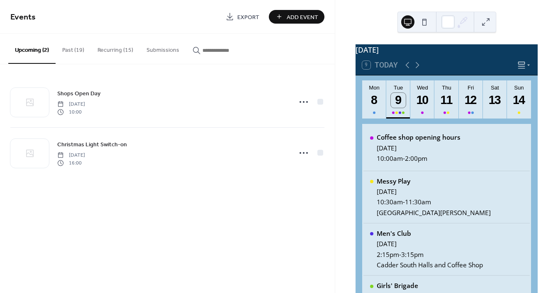
click at [118, 50] on button "Recurring (15)" at bounding box center [115, 48] width 49 height 29
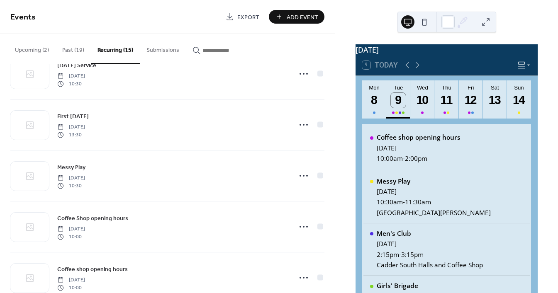
scroll to position [224, 0]
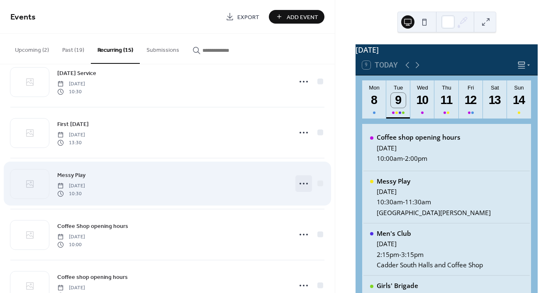
click at [299, 183] on icon at bounding box center [303, 183] width 13 height 13
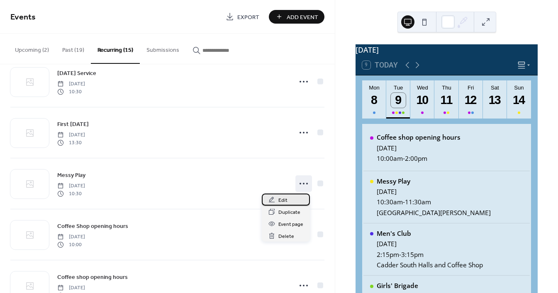
click at [295, 195] on div "Edit" at bounding box center [286, 200] width 48 height 12
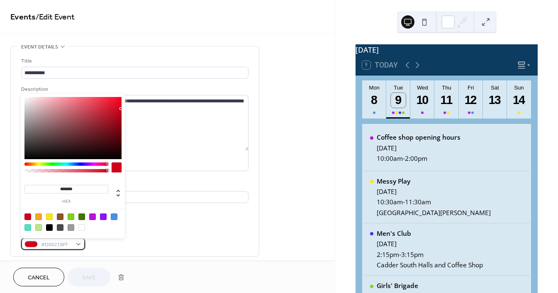
click at [83, 245] on div "#D0021BFF" at bounding box center [53, 244] width 64 height 12
click at [47, 216] on div at bounding box center [49, 217] width 7 height 7
type input "*******"
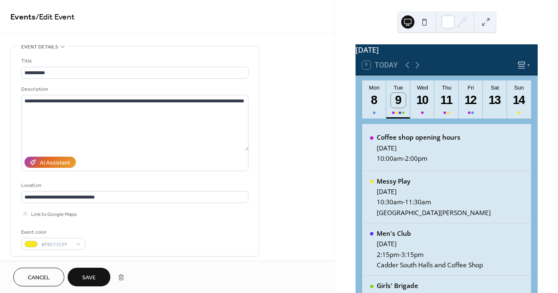
click at [77, 274] on button "Save" at bounding box center [89, 277] width 43 height 19
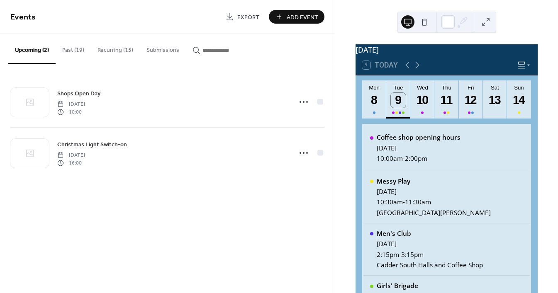
click at [114, 52] on button "Recurring (15)" at bounding box center [115, 48] width 49 height 29
